Goal: Find contact information: Find contact information

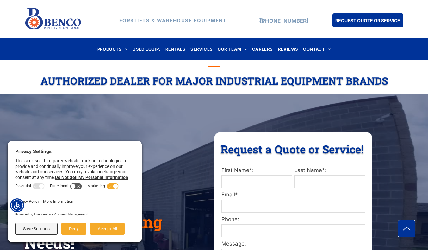
click at [29, 76] on h2 "Authorized Dealer For Major Industrial Equipment Brands" at bounding box center [214, 81] width 409 height 14
click at [323, 47] on span "CONTACT" at bounding box center [317, 49] width 28 height 9
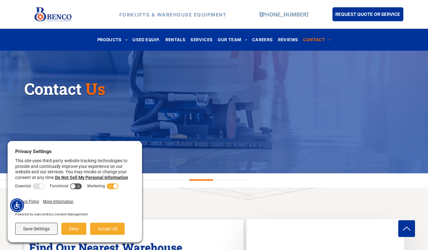
scroll to position [72, 0]
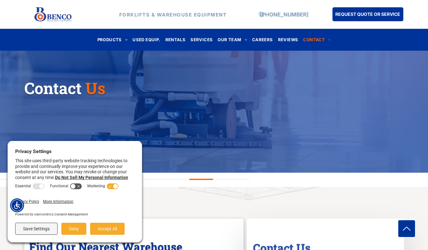
click at [68, 227] on button "Deny" at bounding box center [73, 229] width 25 height 12
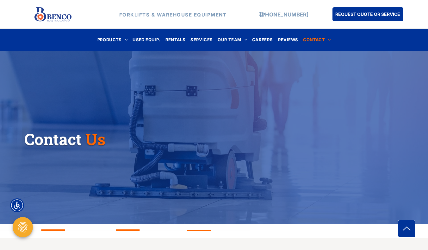
scroll to position [0, 0]
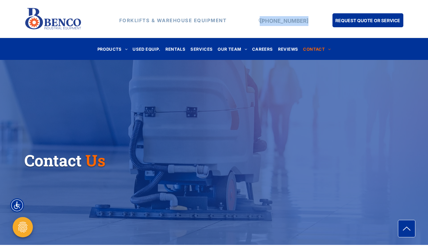
drag, startPoint x: 313, startPoint y: 19, endPoint x: 261, endPoint y: 23, distance: 52.1
click at [261, 23] on div "FORKLIFTS & WAREHOUSE EQUIPMENT (888) 946-8236 REQUEST QUOTE OR SERVICE" at bounding box center [214, 18] width 380 height 27
drag, startPoint x: 261, startPoint y: 23, endPoint x: 321, endPoint y: 19, distance: 60.0
click at [321, 19] on div "REQUEST QUOTE OR SERVICE" at bounding box center [356, 18] width 95 height 27
copy div "[PHONE_NUMBER]"
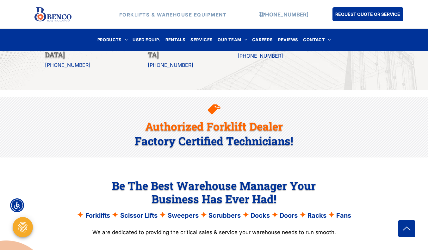
scroll to position [404, 0]
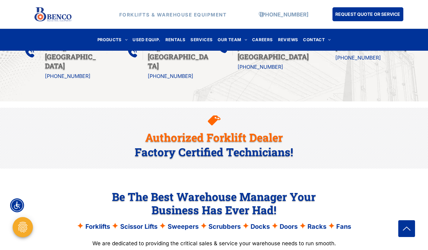
click at [311, 40] on span "CONTACT" at bounding box center [317, 39] width 28 height 9
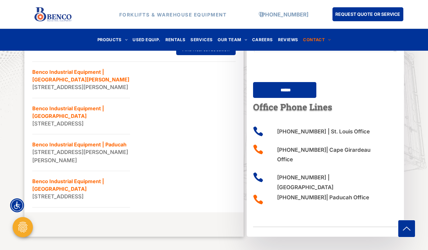
scroll to position [405, 0]
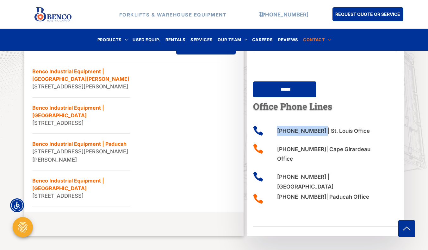
drag, startPoint x: 320, startPoint y: 134, endPoint x: 278, endPoint y: 129, distance: 42.5
click at [278, 129] on p "(636) 486-1693 | St. Louis Office" at bounding box center [331, 131] width 108 height 10
copy p "[PHONE_NUMBER]"
